Goal: Information Seeking & Learning: Learn about a topic

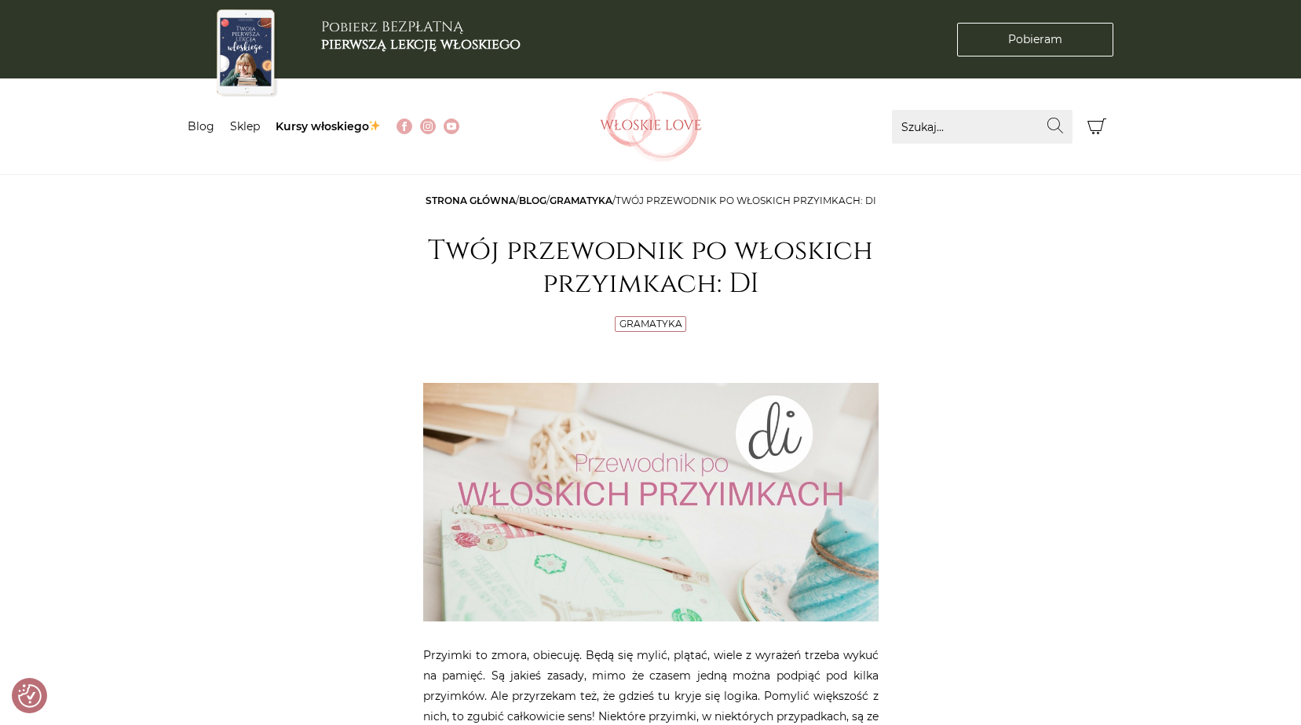
click at [532, 201] on link "Blog" at bounding box center [532, 201] width 27 height 12
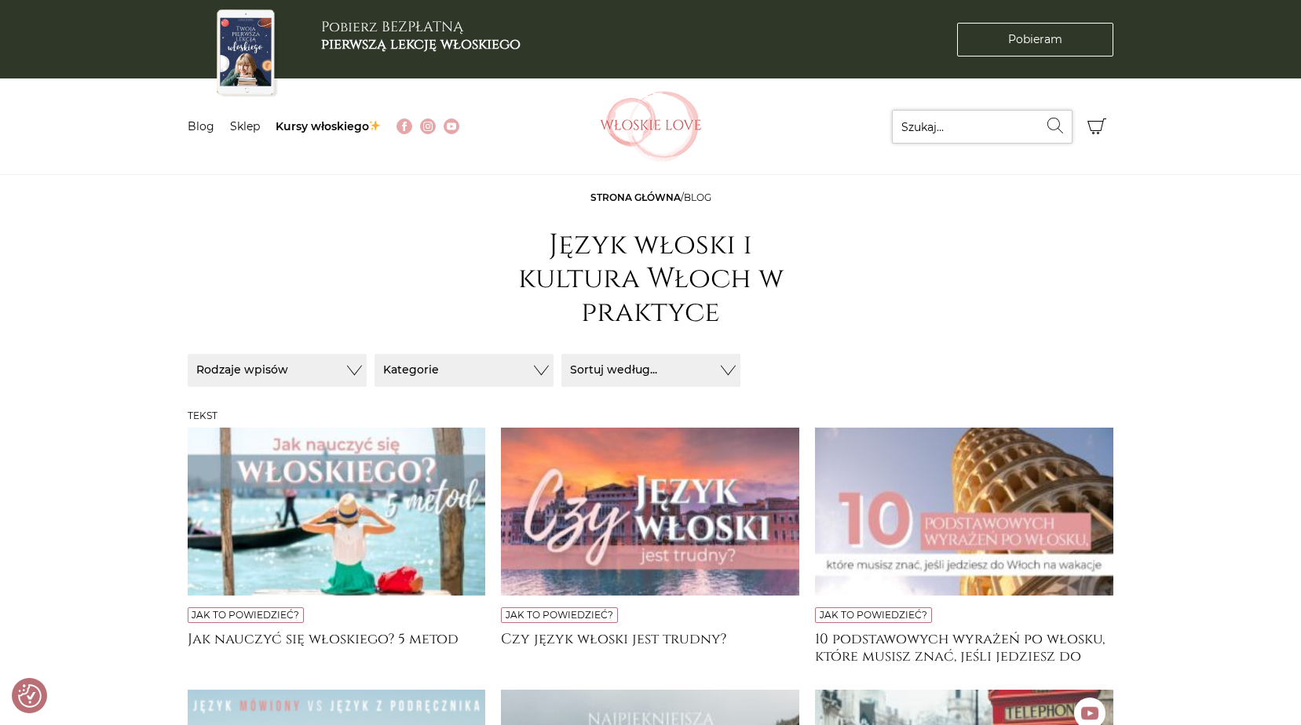
click at [950, 126] on input "Szukaj..." at bounding box center [982, 127] width 181 height 34
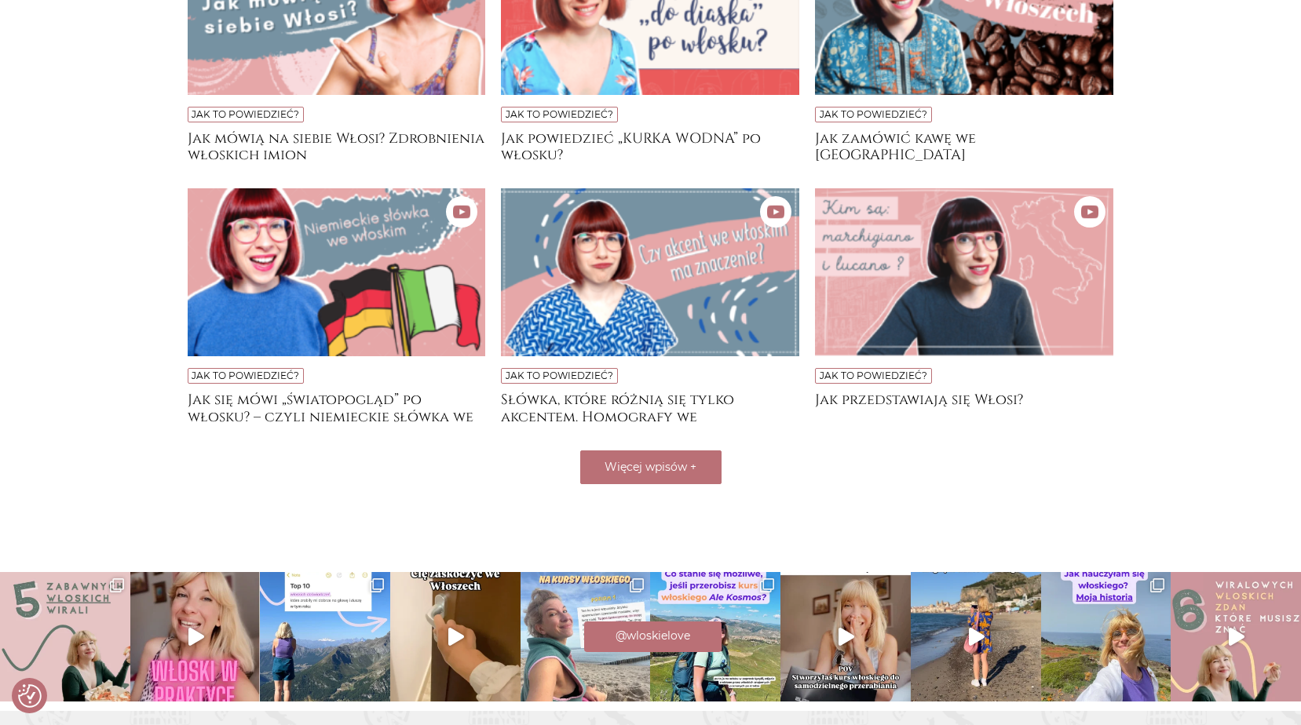
scroll to position [646, 0]
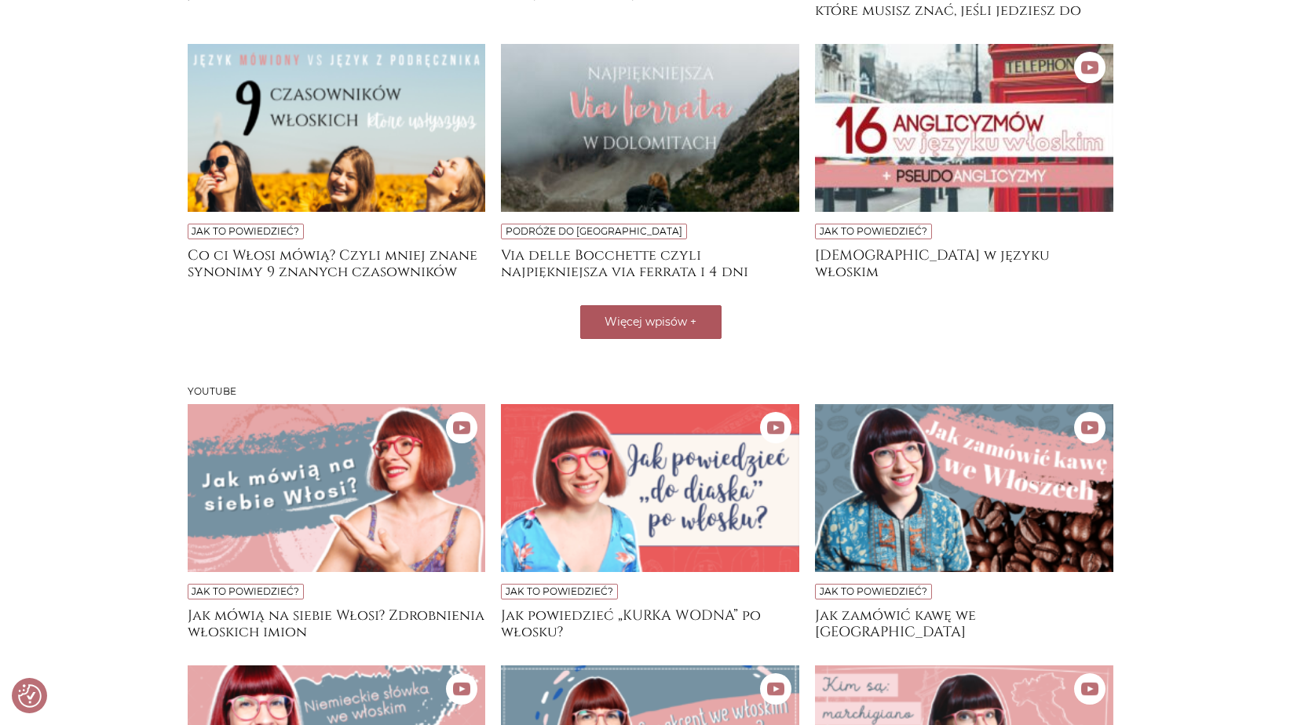
click at [621, 334] on button "Więcej wpisów +" at bounding box center [650, 322] width 141 height 34
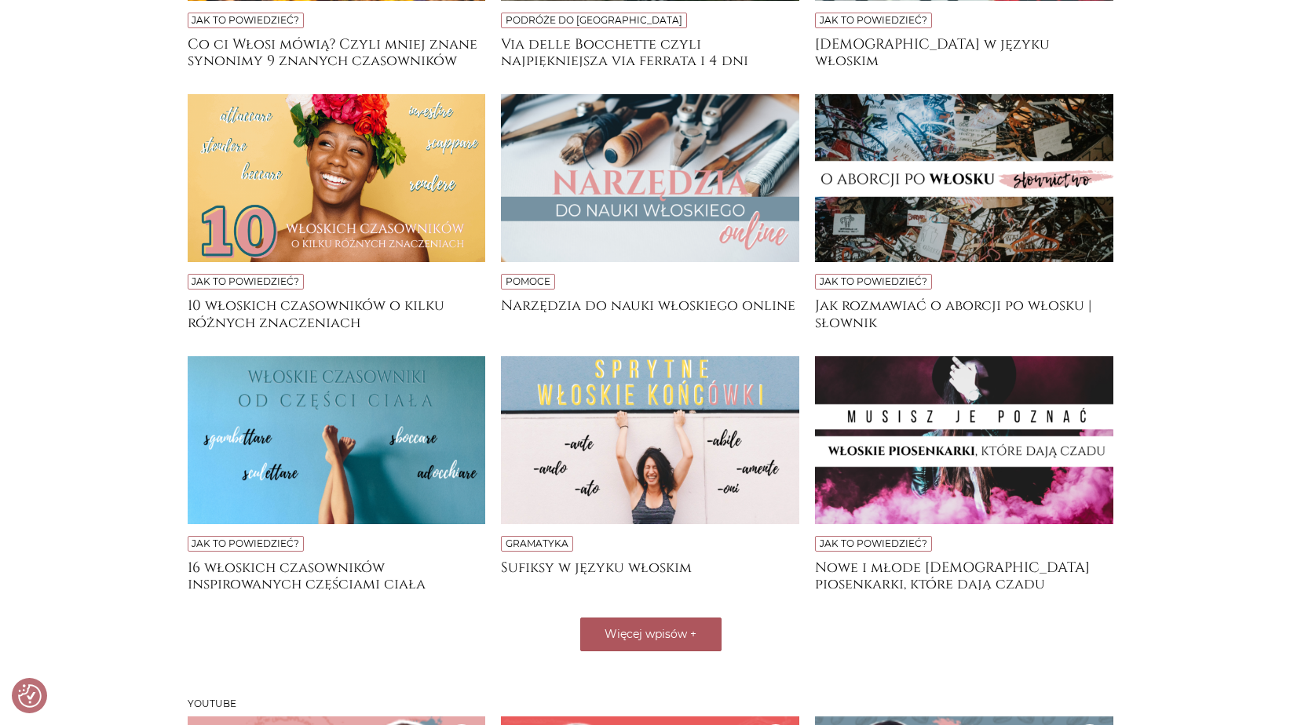
scroll to position [859, 0]
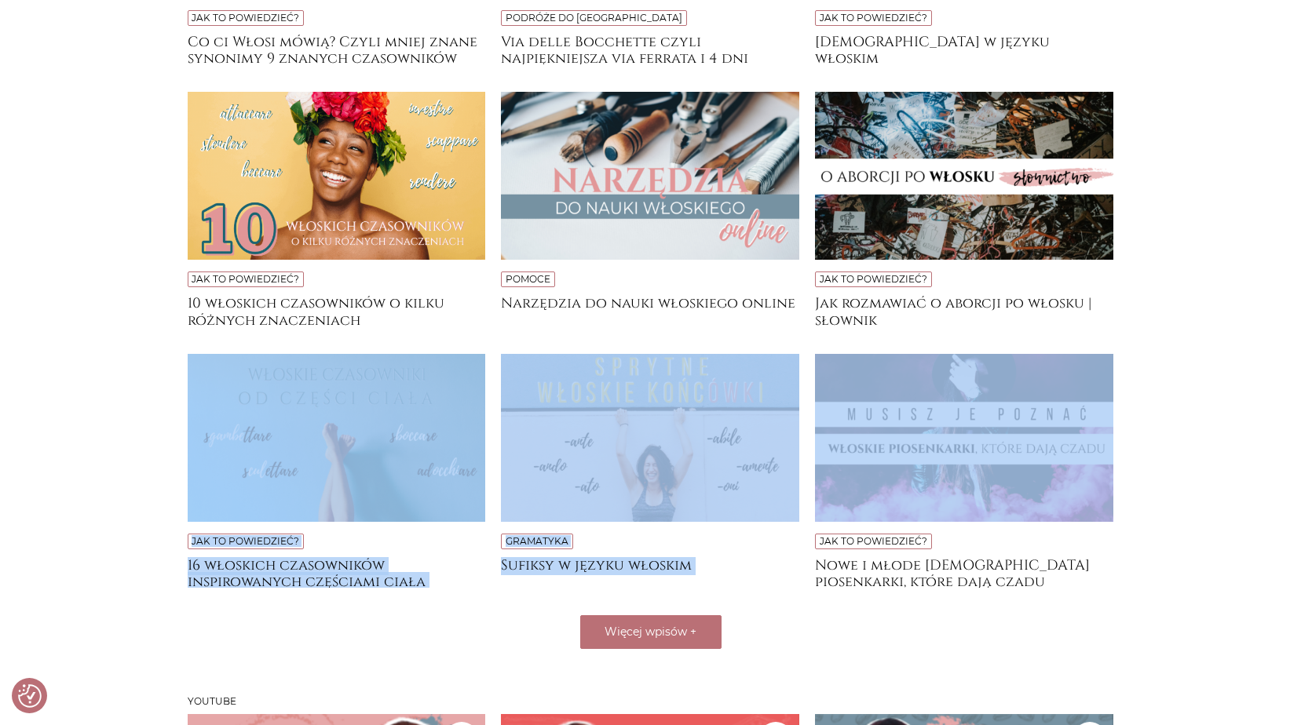
drag, startPoint x: 1282, startPoint y: 428, endPoint x: 1264, endPoint y: 328, distance: 101.2
click at [1264, 328] on main "Strona główna / Blog Język włoski i kultura Włoch w praktyce Sortuj / Filtruj S…" at bounding box center [650, 301] width 1301 height 1940
click at [1171, 495] on main "Strona główna / Blog Język włoski i kultura Włoch w praktyce Sortuj / Filtruj S…" at bounding box center [650, 301] width 1301 height 1940
click at [654, 636] on span "Więcej wpisów" at bounding box center [645, 632] width 82 height 14
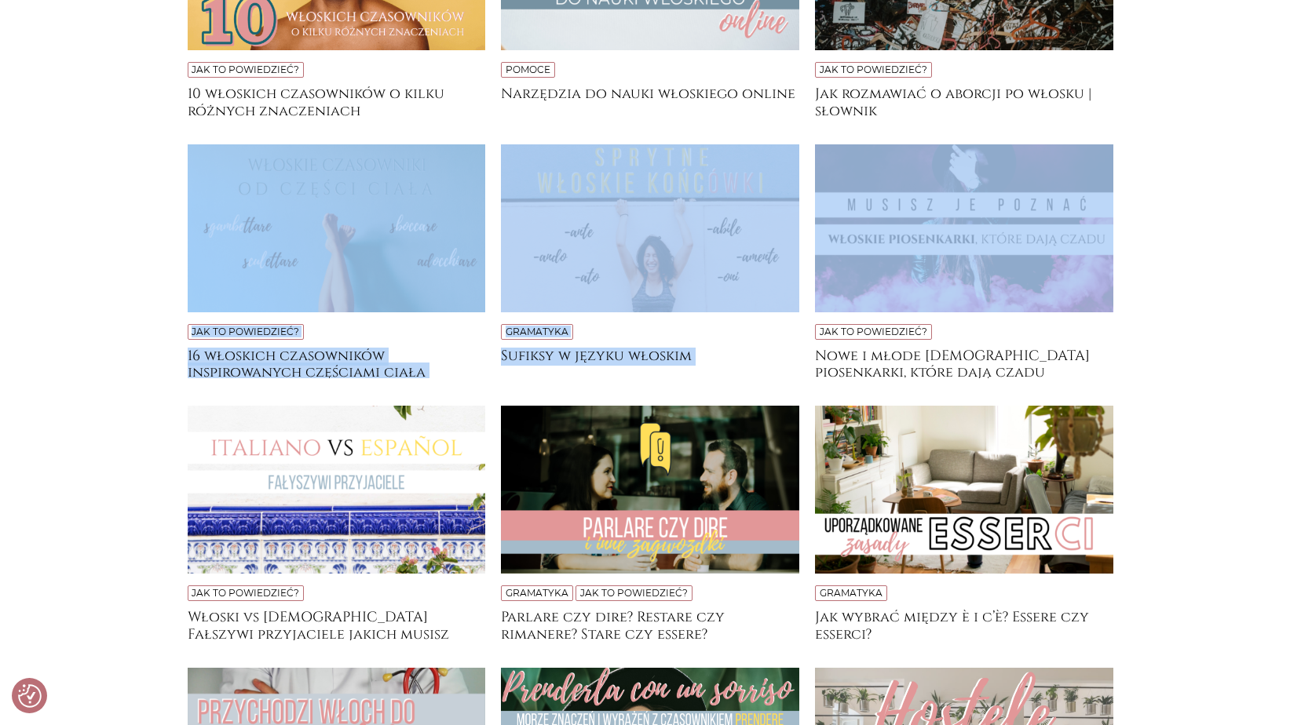
scroll to position [1093, 0]
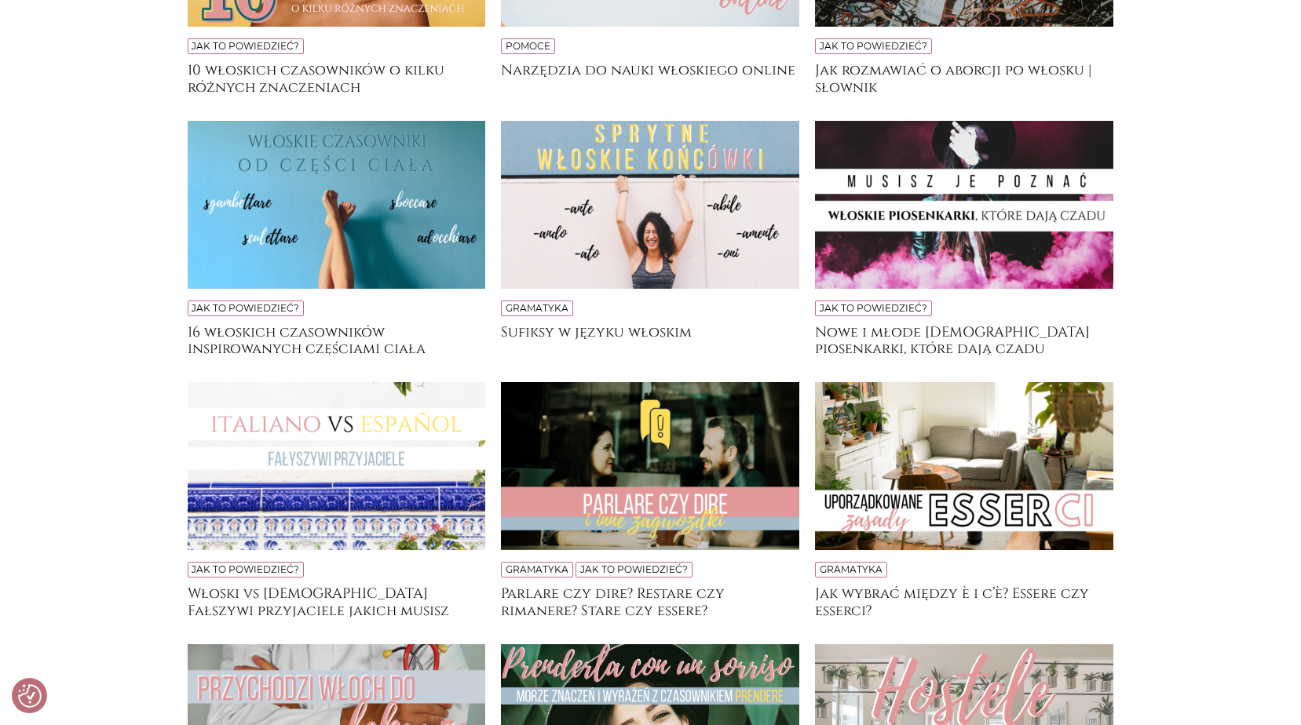
drag, startPoint x: 1299, startPoint y: 349, endPoint x: 1299, endPoint y: 363, distance: 13.3
click at [1299, 363] on main "Strona główna / Blog Język włoski i kultura Włoch w praktyce Sortuj / Filtruj S…" at bounding box center [650, 330] width 1301 height 2464
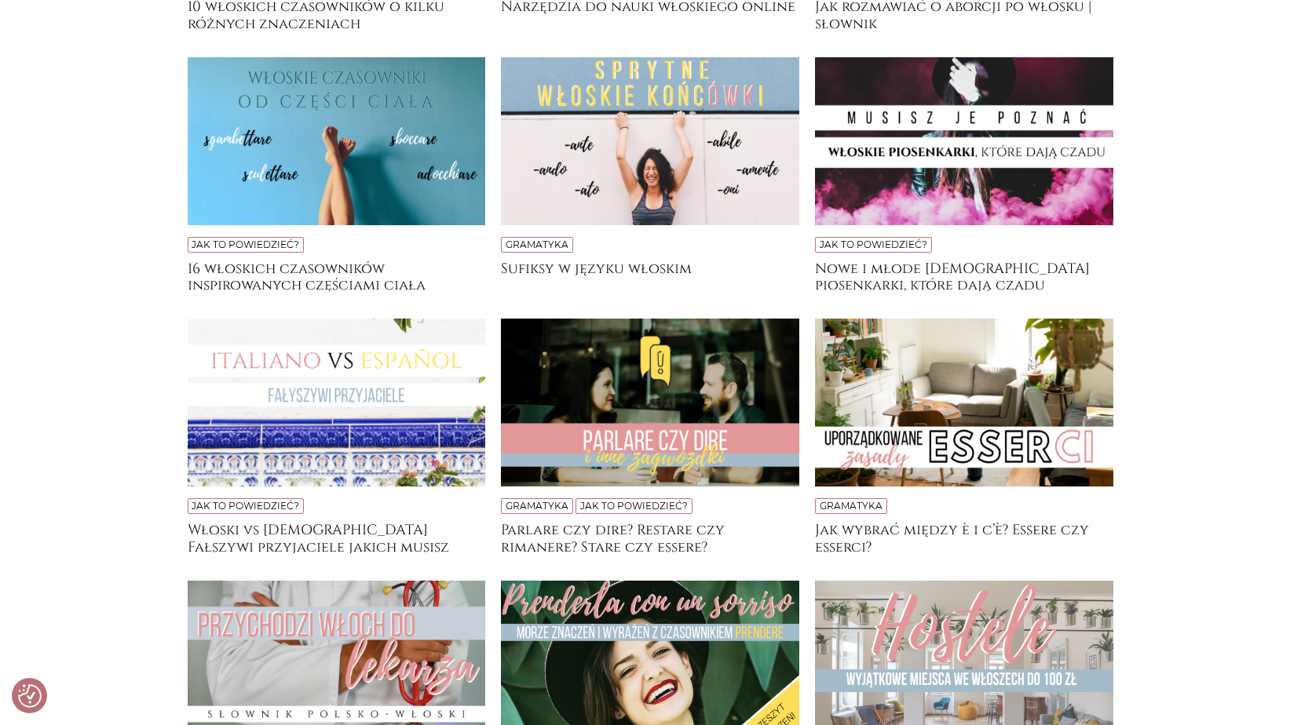
scroll to position [1150, 0]
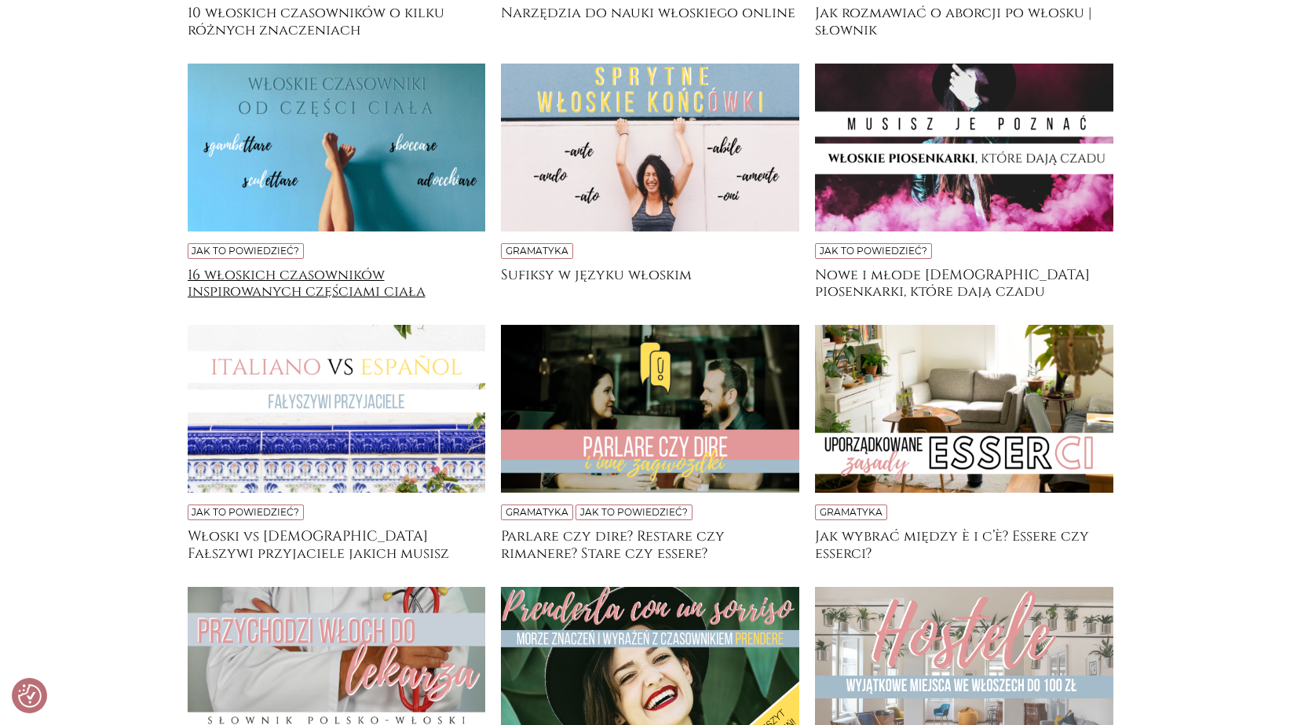
click at [305, 283] on h4 "16 włoskich czasowników inspirowanych częściami ciała" at bounding box center [337, 282] width 298 height 31
click at [692, 452] on img at bounding box center [650, 409] width 298 height 168
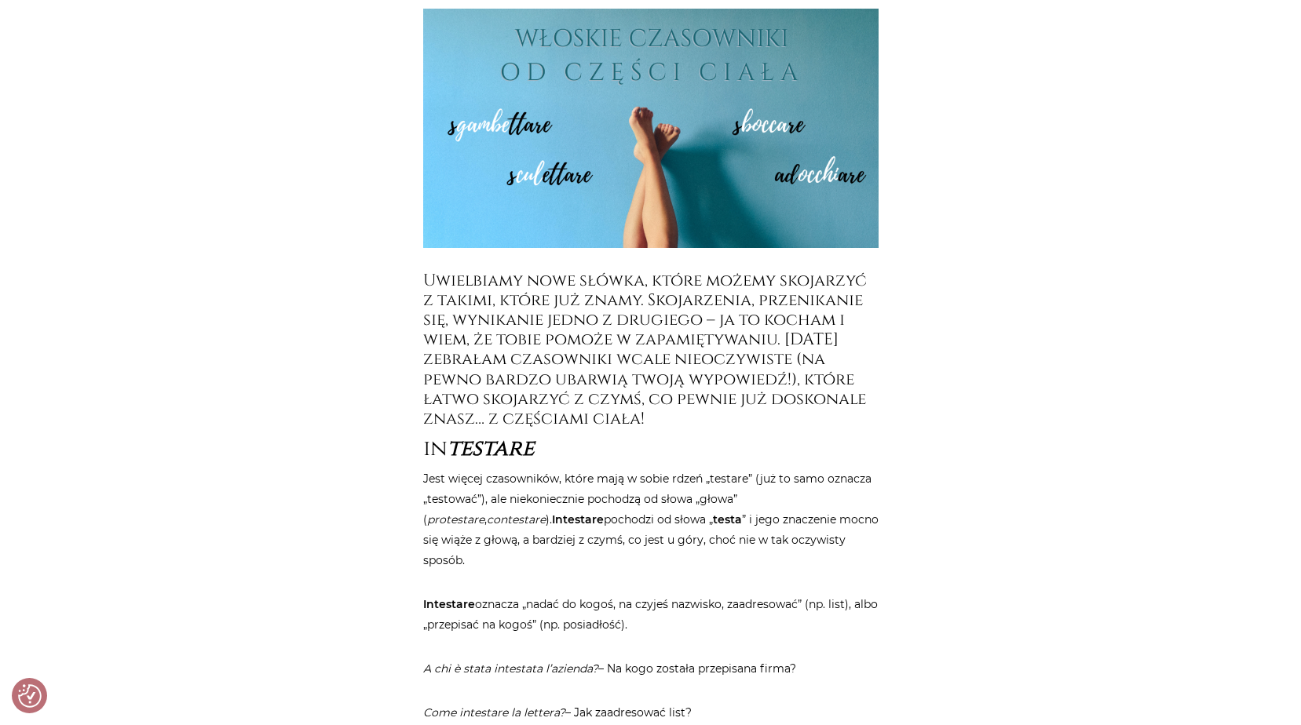
scroll to position [436, 0]
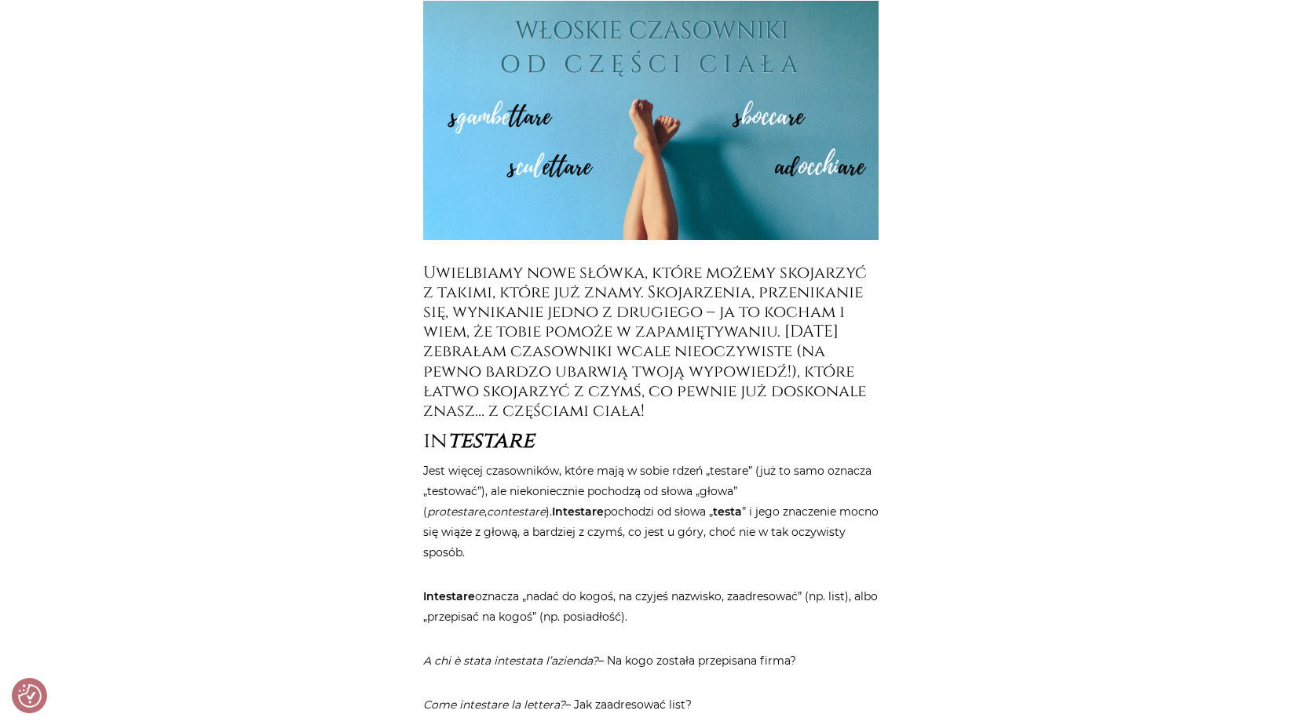
drag, startPoint x: 1299, startPoint y: 119, endPoint x: 1298, endPoint y: 130, distance: 11.0
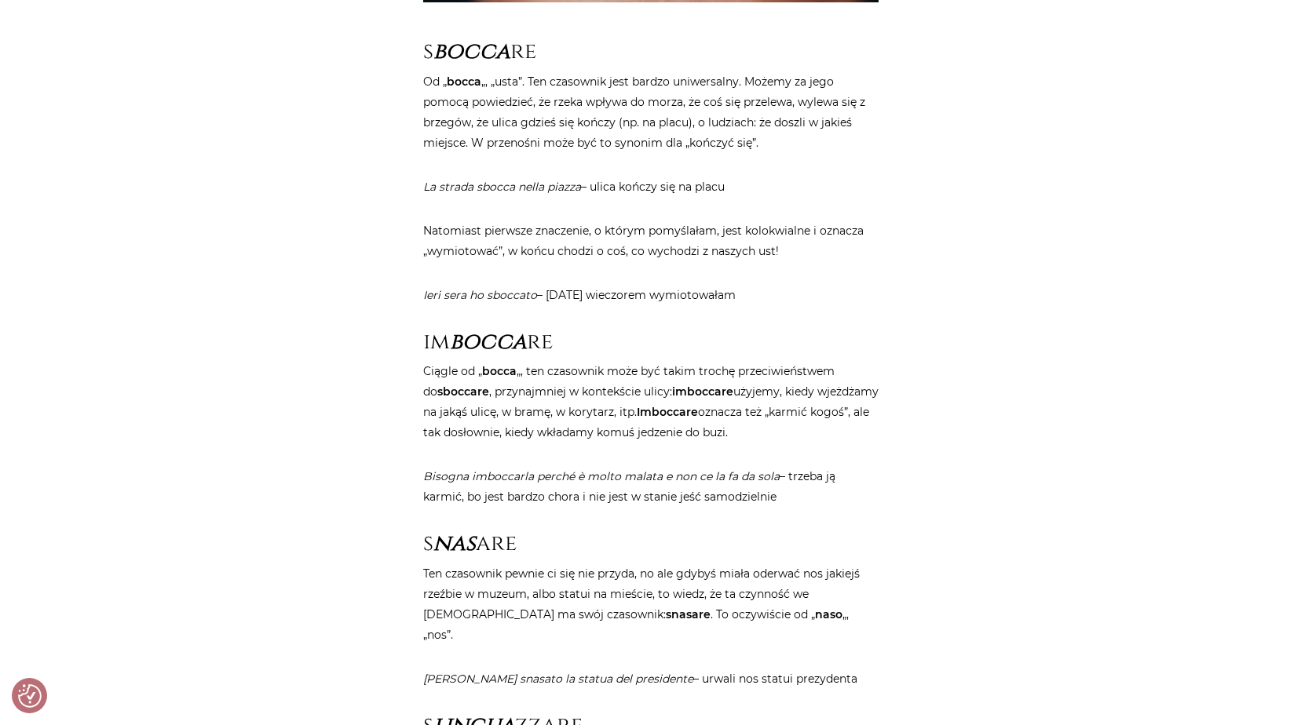
scroll to position [698, 0]
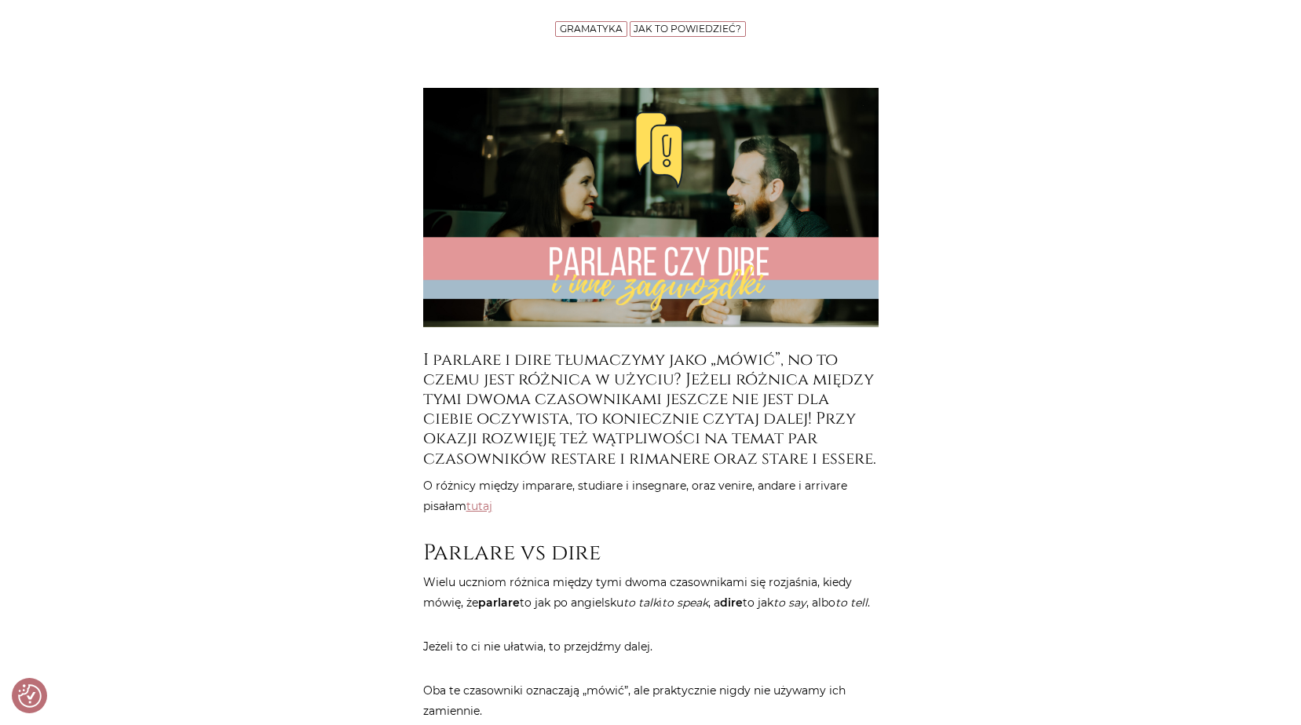
scroll to position [334, 0]
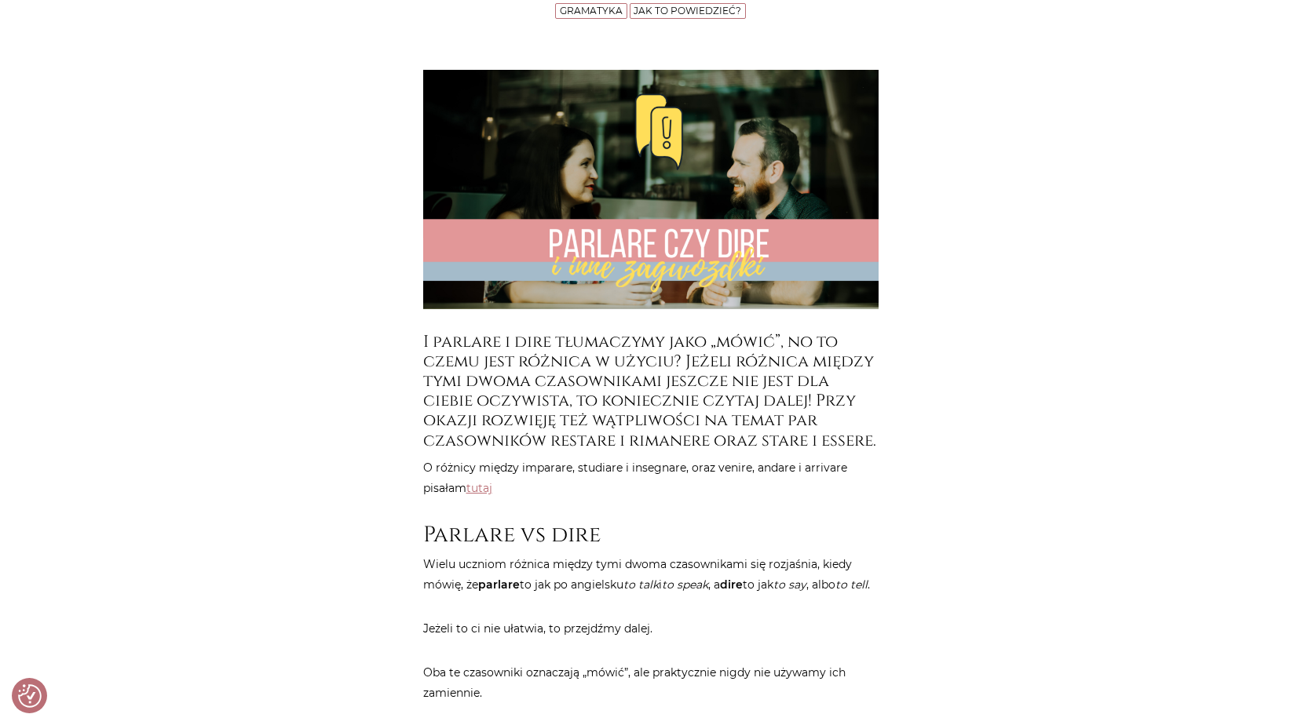
drag, startPoint x: 1300, startPoint y: 148, endPoint x: 1298, endPoint y: 167, distance: 18.9
